Goal: Task Accomplishment & Management: Manage account settings

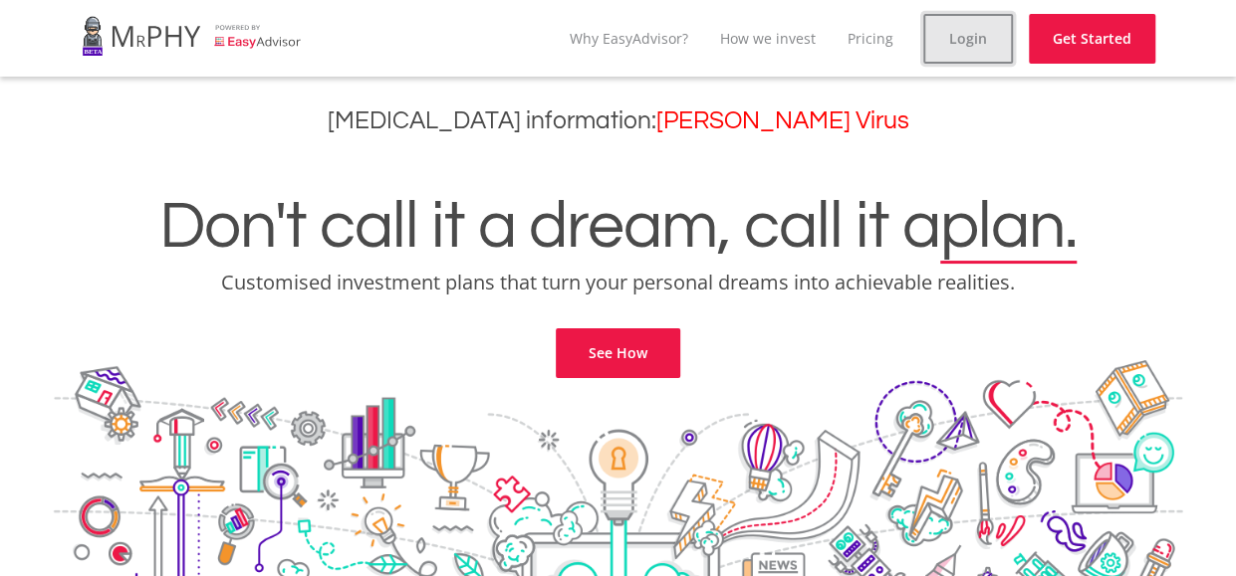
click at [946, 44] on link "Login" at bounding box center [968, 39] width 90 height 50
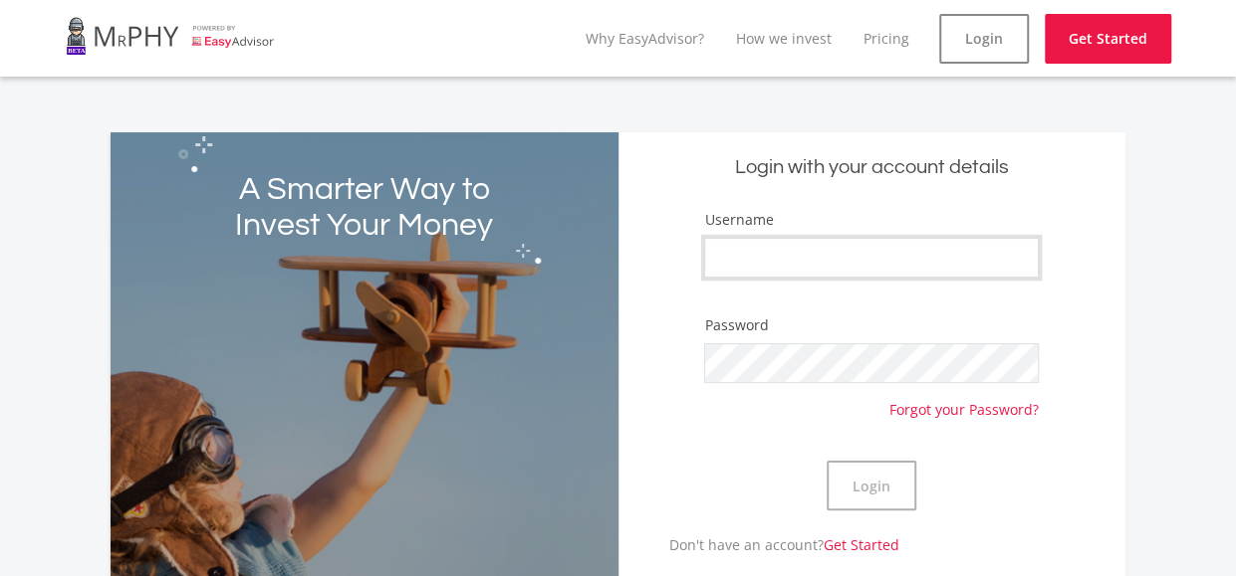
click at [800, 248] on input "Username" at bounding box center [871, 258] width 335 height 40
type input "v"
type input "Valentine_mbali2004"
click at [826, 461] on button "Login" at bounding box center [871, 486] width 90 height 50
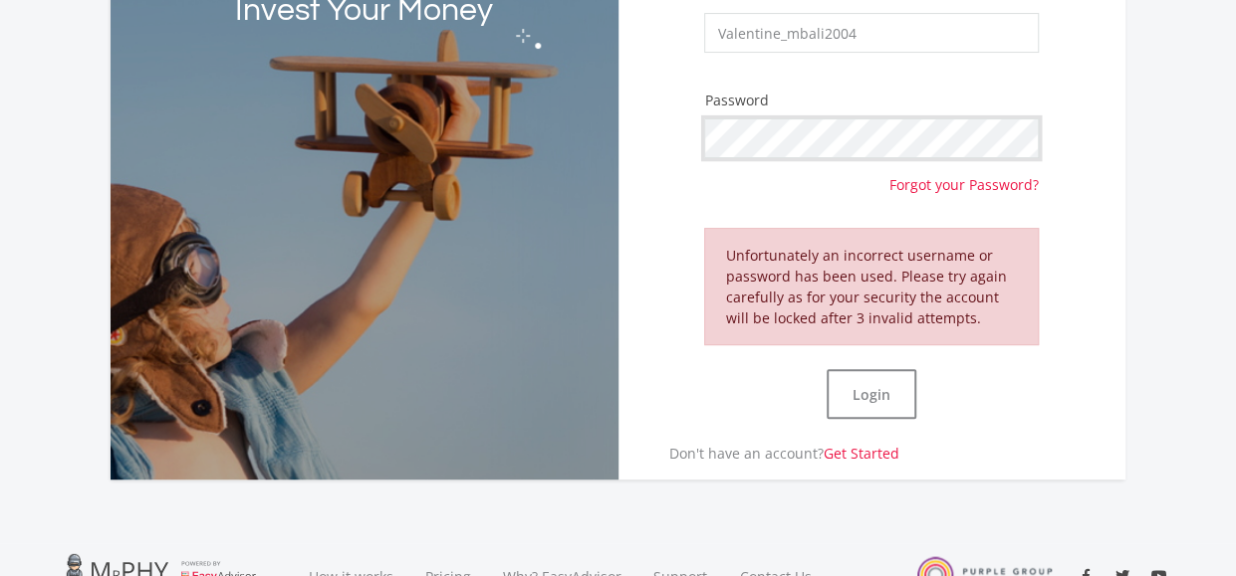
scroll to position [319, 0]
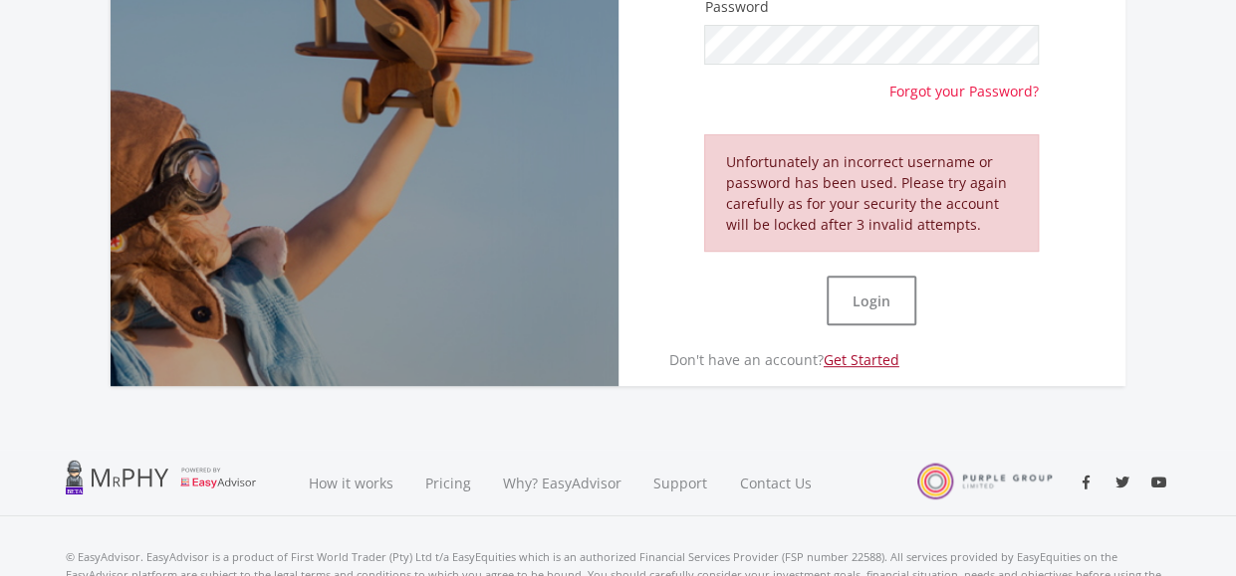
click at [868, 353] on link "Get Started" at bounding box center [861, 359] width 76 height 19
